Goal: Transaction & Acquisition: Purchase product/service

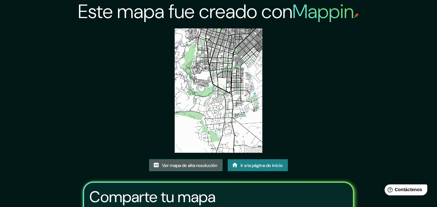
click at [215, 166] on font "Ver mapa de alta resolución" at bounding box center [189, 166] width 55 height 6
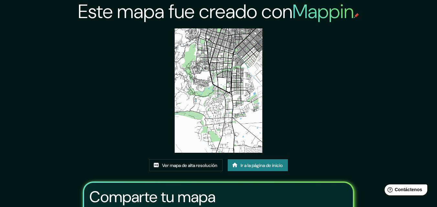
click at [250, 164] on font "Ir a la página de inicio" at bounding box center [261, 166] width 42 height 6
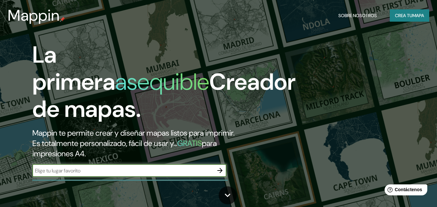
click at [221, 155] on h2 "Mappin te permite crear y diseñar mapas listos para imprimir. Es totalmente per…" at bounding box center [141, 143] width 218 height 31
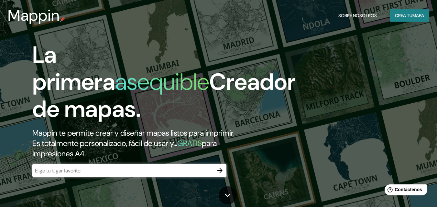
click at [222, 168] on icon "button" at bounding box center [220, 171] width 8 height 8
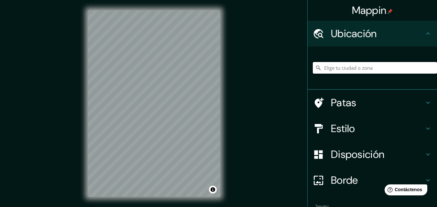
click at [356, 72] on input "Elige tu ciudad o zona" at bounding box center [375, 68] width 124 height 12
type input "[GEOGRAPHIC_DATA], [PERSON_NAME][GEOGRAPHIC_DATA], [GEOGRAPHIC_DATA]"
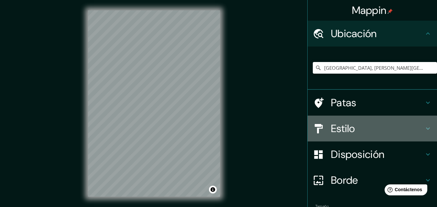
click at [339, 132] on font "Estilo" at bounding box center [343, 129] width 24 height 14
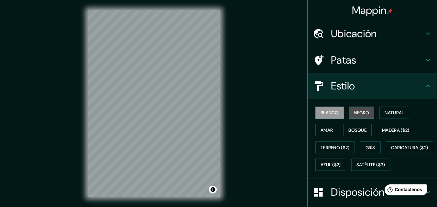
click at [358, 115] on font "Negro" at bounding box center [361, 113] width 15 height 6
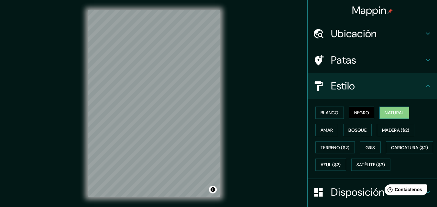
click at [393, 111] on font "Natural" at bounding box center [393, 113] width 19 height 6
click at [324, 128] on font "Amar" at bounding box center [326, 130] width 12 height 6
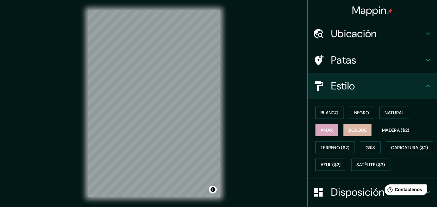
click at [348, 132] on font "Bosque" at bounding box center [357, 130] width 18 height 6
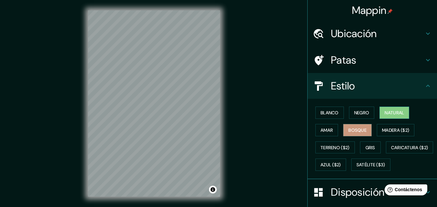
click at [392, 111] on font "Natural" at bounding box center [393, 113] width 19 height 6
click at [357, 112] on font "Negro" at bounding box center [361, 113] width 15 height 6
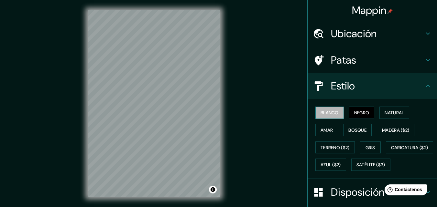
click at [328, 111] on font "Blanco" at bounding box center [329, 113] width 18 height 6
click at [366, 147] on font "Gris" at bounding box center [370, 148] width 10 height 6
